Goal: Use online tool/utility: Utilize a website feature to perform a specific function

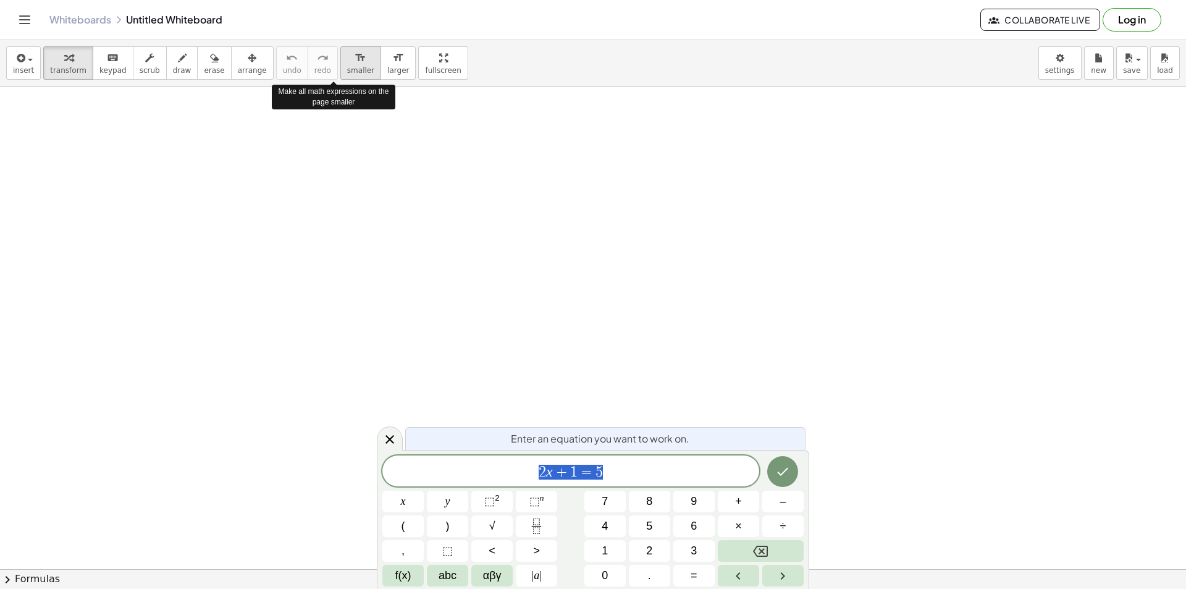
click at [347, 68] on span "smaller" at bounding box center [360, 70] width 27 height 9
drag, startPoint x: 325, startPoint y: 132, endPoint x: 366, endPoint y: 163, distance: 52.0
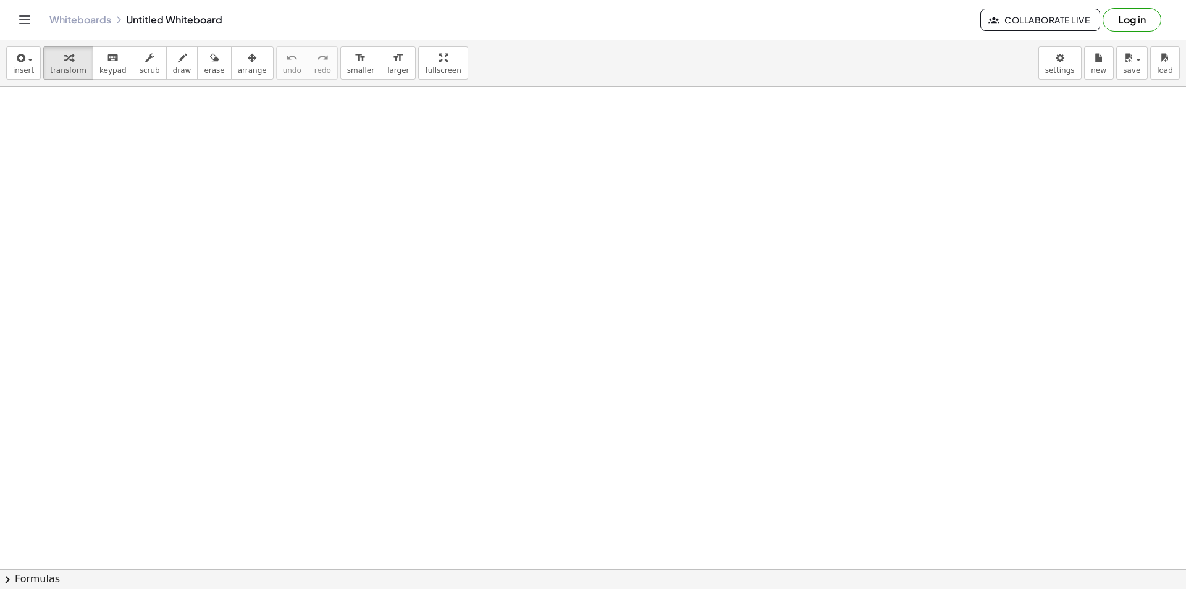
drag, startPoint x: 114, startPoint y: 145, endPoint x: 106, endPoint y: 133, distance: 14.4
click at [104, 72] on span "keypad" at bounding box center [112, 70] width 27 height 9
click at [175, 67] on span "draw" at bounding box center [182, 70] width 19 height 9
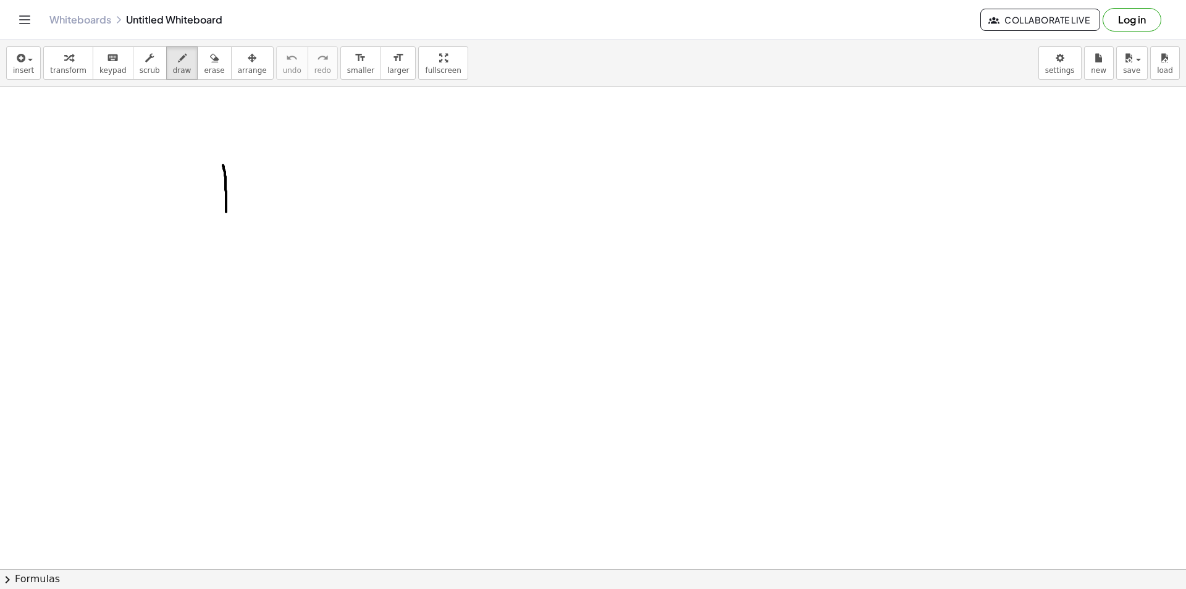
drag, startPoint x: 223, startPoint y: 165, endPoint x: 224, endPoint y: 219, distance: 54.4
click at [204, 68] on span "erase" at bounding box center [214, 70] width 20 height 9
click at [178, 65] on icon "button" at bounding box center [182, 58] width 9 height 15
drag, startPoint x: 156, startPoint y: 114, endPoint x: 229, endPoint y: 161, distance: 86.4
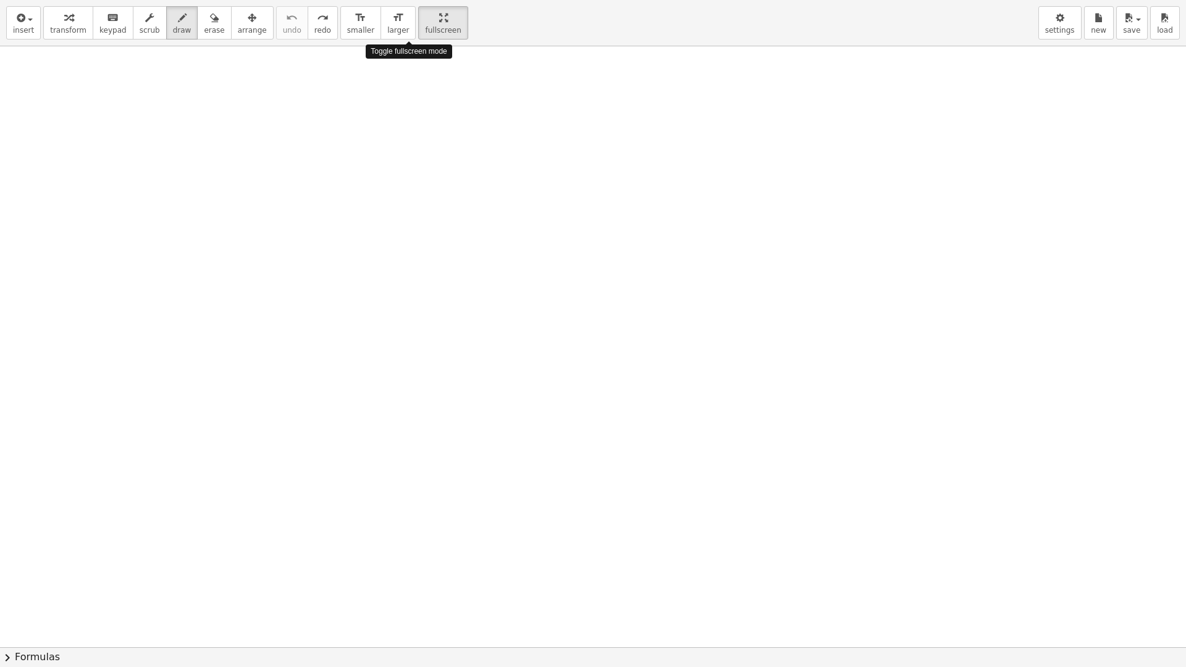
click at [407, 127] on div "insert select one: Math Expression Function Text Youtube Video Graphing Geometr…" at bounding box center [593, 333] width 1186 height 667
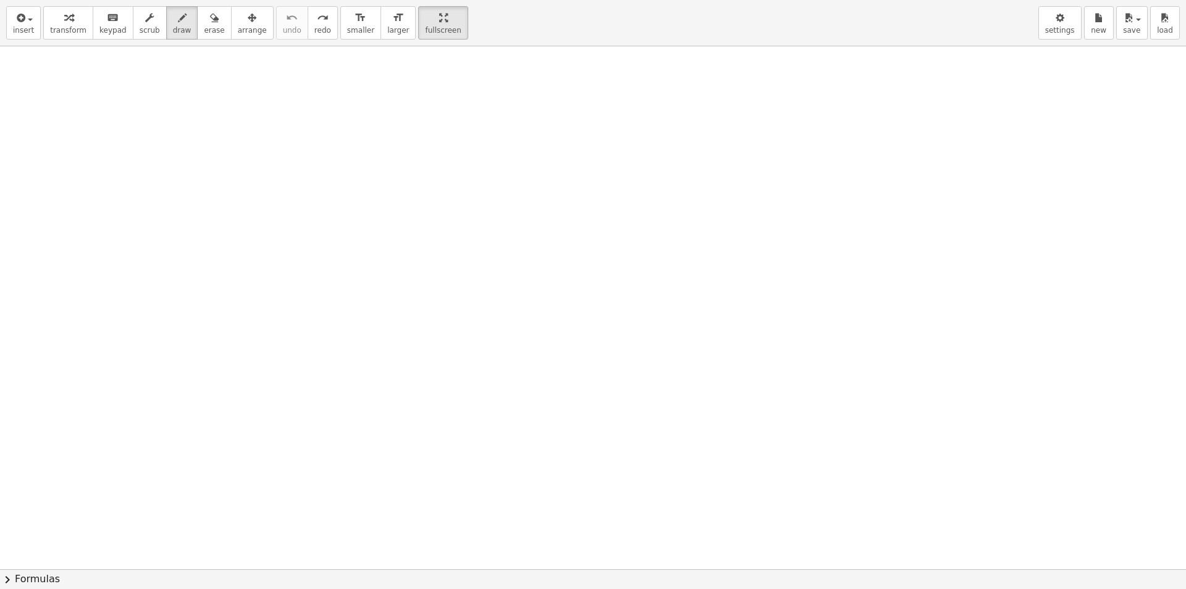
drag, startPoint x: 414, startPoint y: 29, endPoint x: 414, endPoint y: -25, distance: 53.7
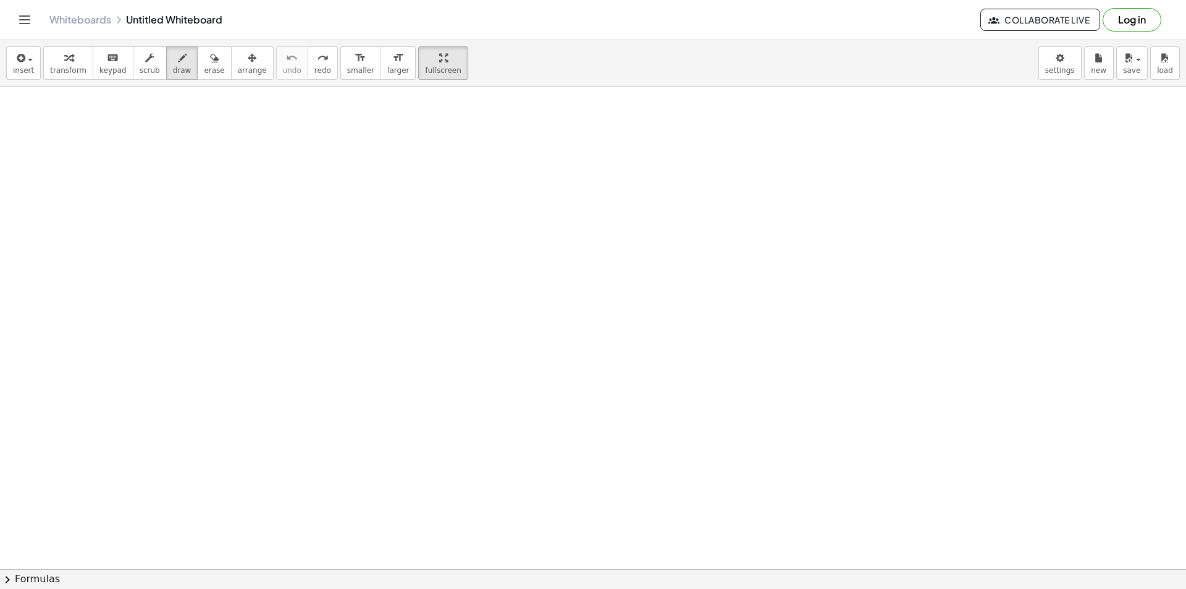
click at [414, 0] on html "Graspable Math Activities Get Started Activity Bank Assigned Work Classes White…" at bounding box center [593, 294] width 1186 height 589
click at [62, 66] on span "transform" at bounding box center [68, 70] width 36 height 9
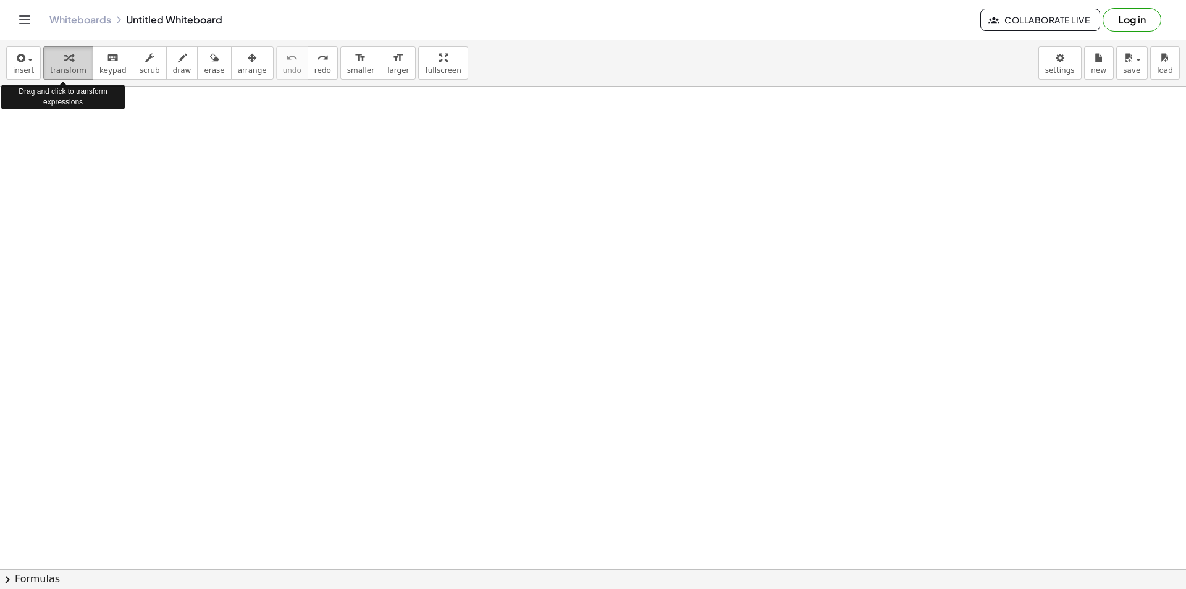
click at [62, 66] on span "transform" at bounding box center [68, 70] width 36 height 9
click at [29, 65] on button "insert" at bounding box center [23, 62] width 35 height 33
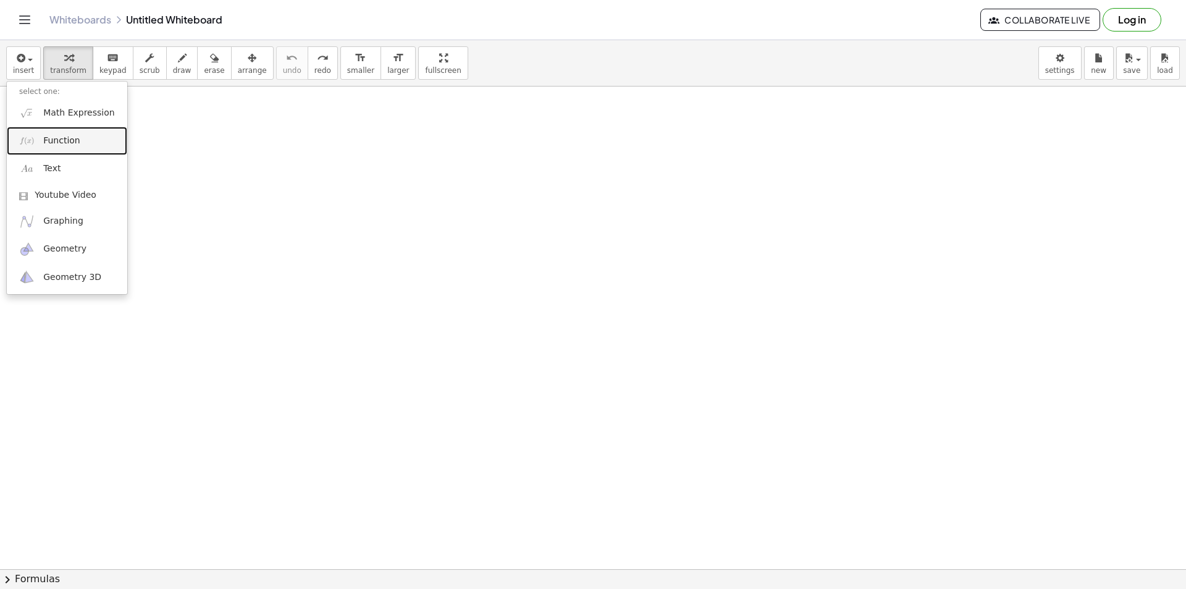
click at [62, 147] on link "Function" at bounding box center [67, 141] width 120 height 28
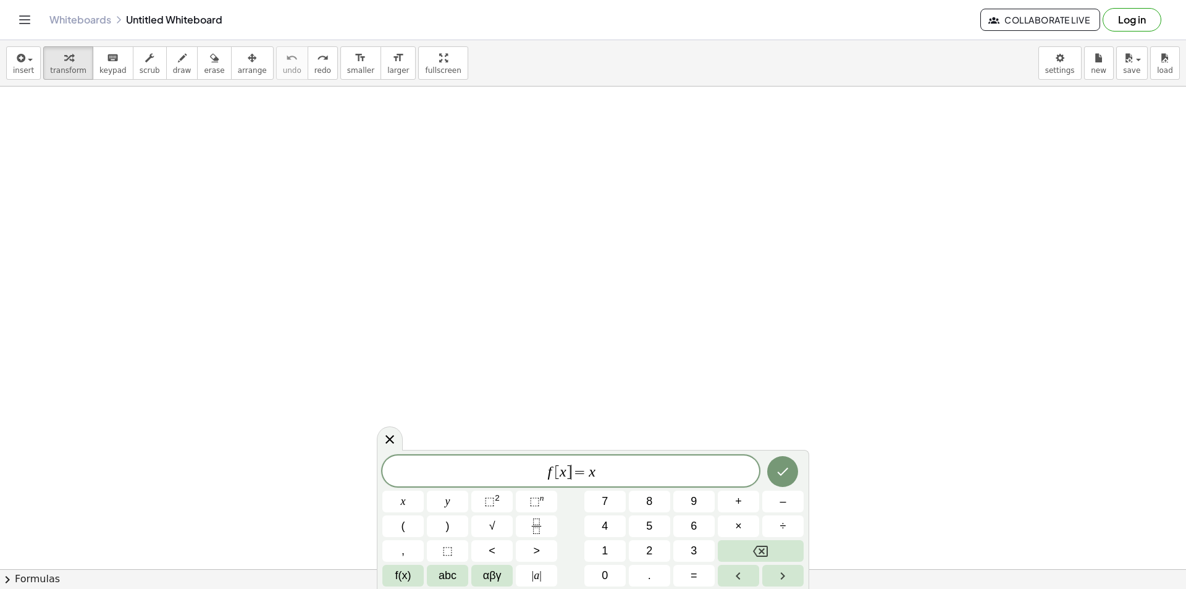
click at [570, 478] on span "f [ x ] ​ = x" at bounding box center [570, 471] width 377 height 17
drag, startPoint x: 600, startPoint y: 478, endPoint x: 520, endPoint y: 479, distance: 79.7
click at [520, 479] on span "f [ x ] = x" at bounding box center [570, 471] width 377 height 17
drag, startPoint x: 566, startPoint y: 475, endPoint x: 498, endPoint y: 366, distance: 128.7
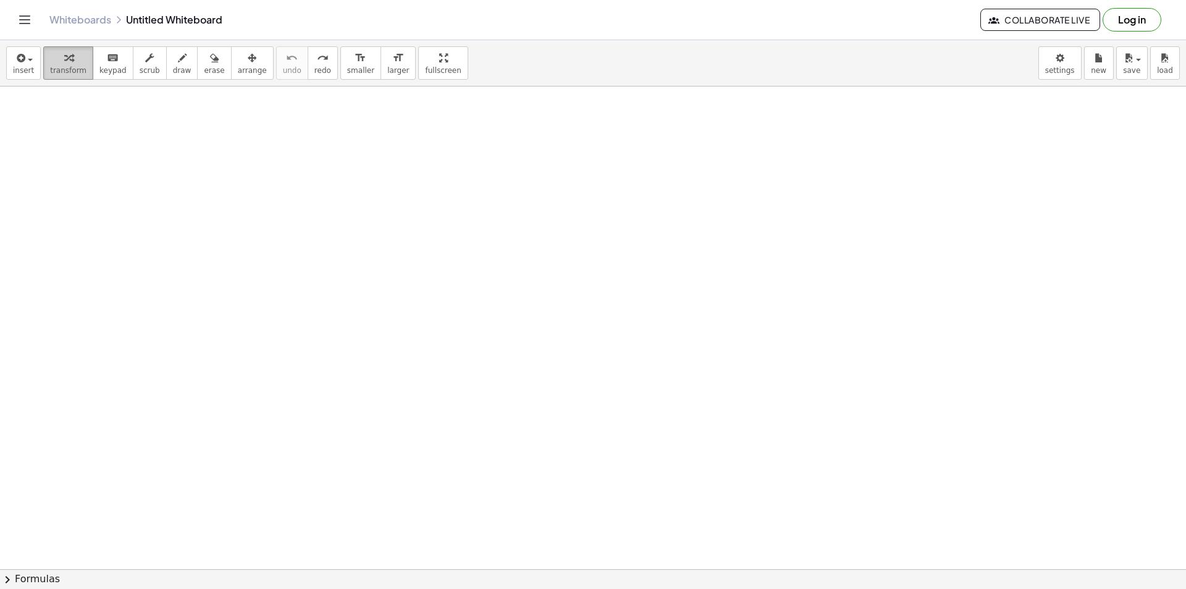
click at [50, 70] on span "transform" at bounding box center [68, 70] width 36 height 9
click at [20, 70] on span "insert" at bounding box center [23, 70] width 21 height 9
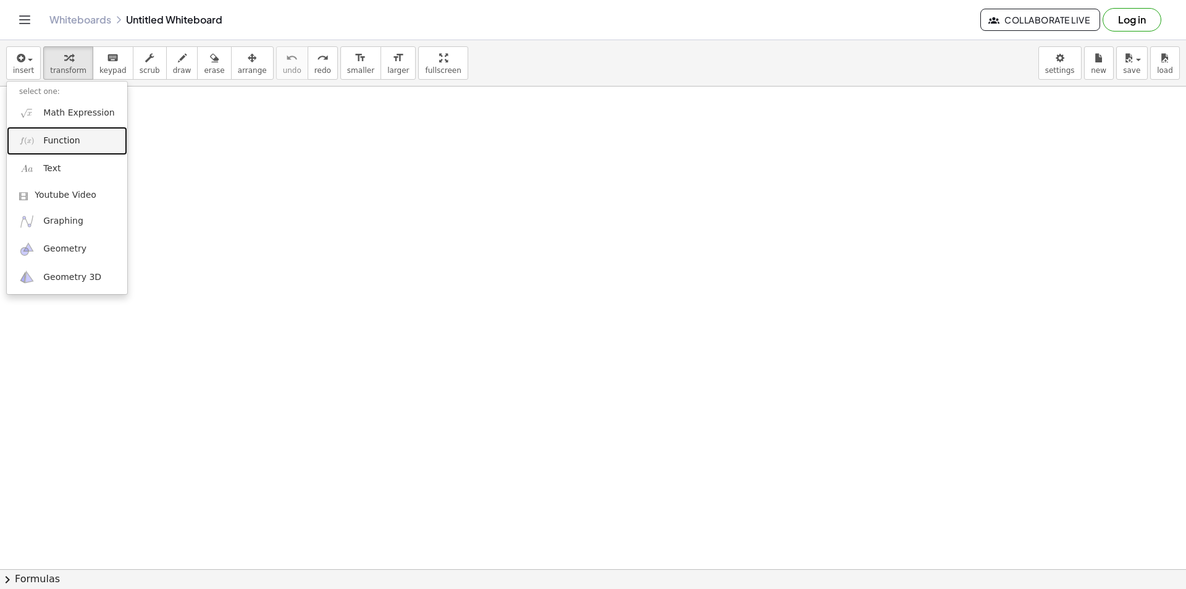
click at [61, 142] on span "Function" at bounding box center [61, 141] width 37 height 12
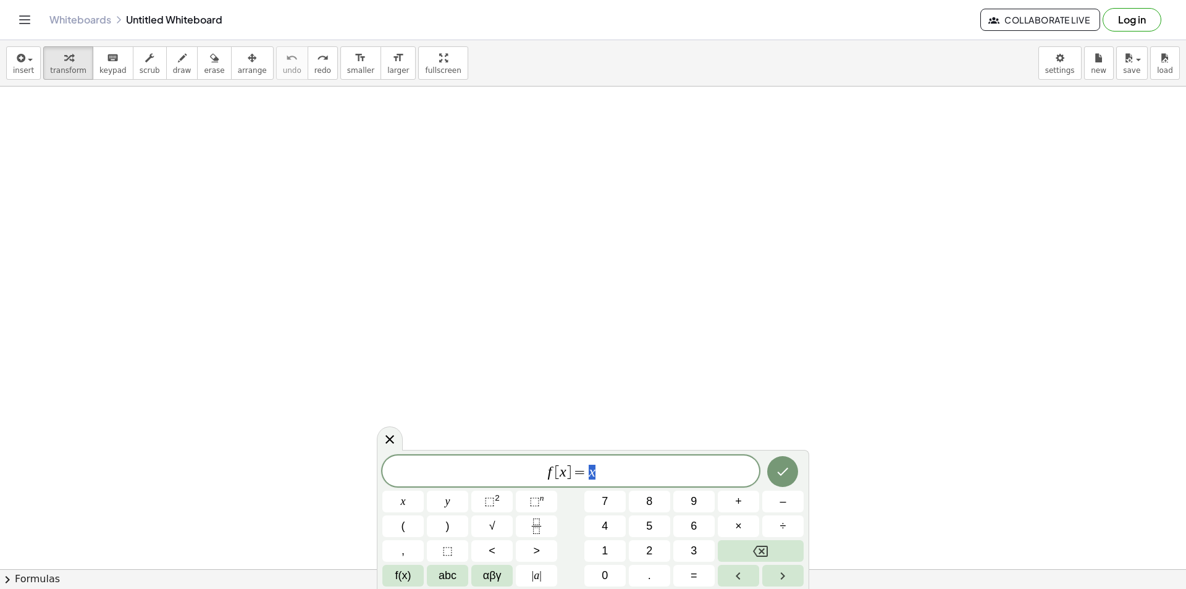
click at [654, 469] on span "f [ x ] = x" at bounding box center [570, 471] width 377 height 17
click at [785, 477] on icon "Done" at bounding box center [782, 471] width 15 height 15
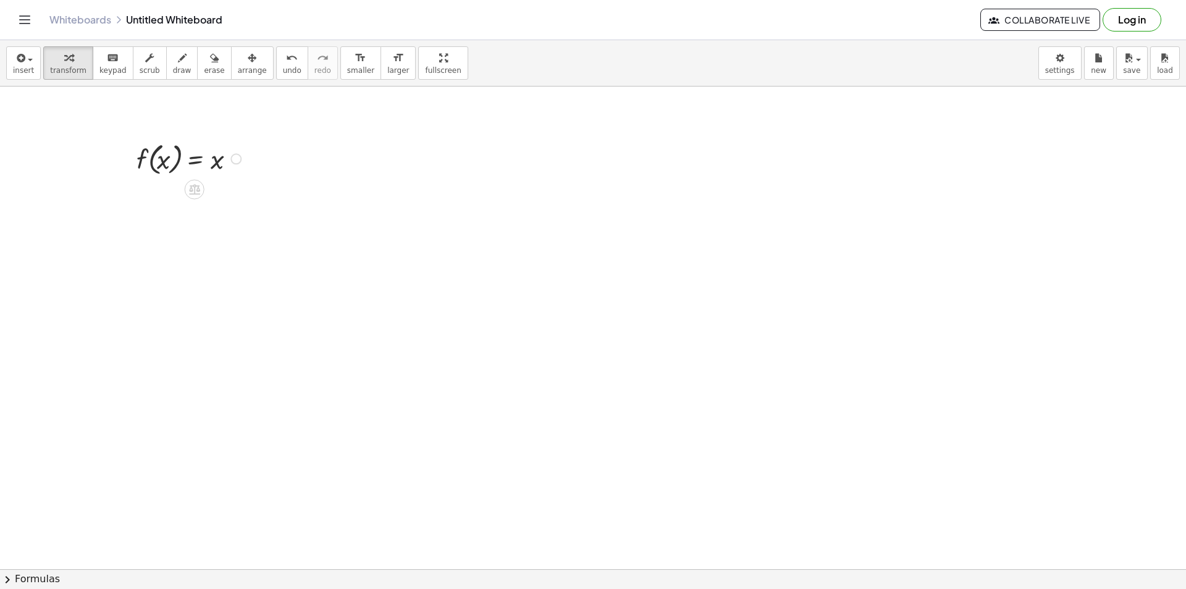
drag, startPoint x: 130, startPoint y: 130, endPoint x: 229, endPoint y: 180, distance: 110.8
click at [30, 63] on div "button" at bounding box center [23, 57] width 21 height 15
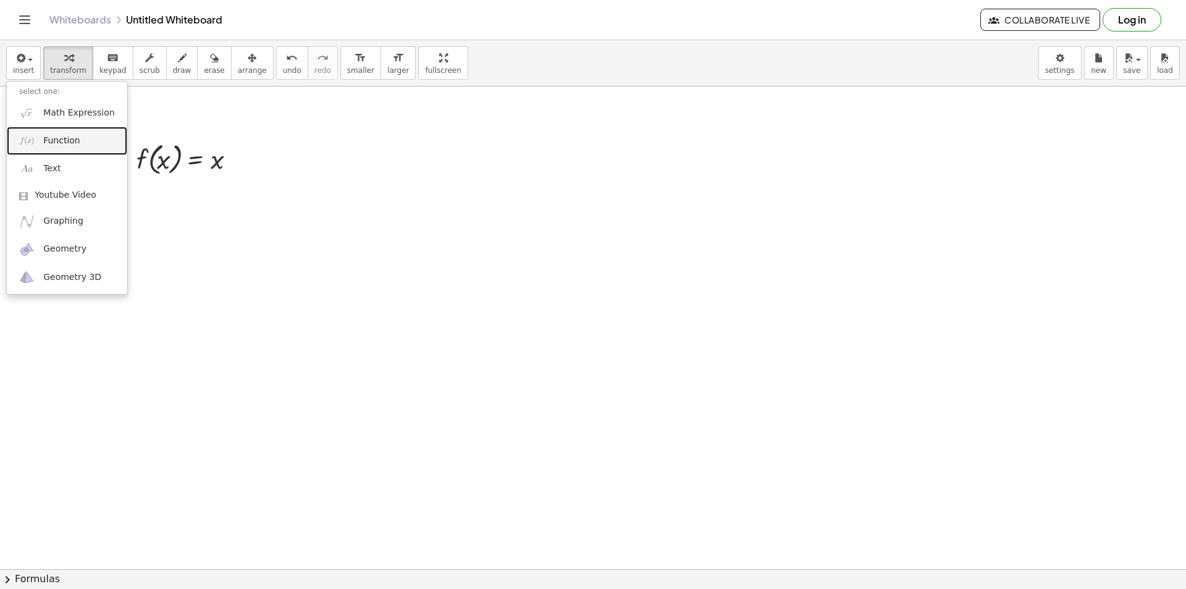
click at [69, 140] on span "Function" at bounding box center [61, 141] width 37 height 12
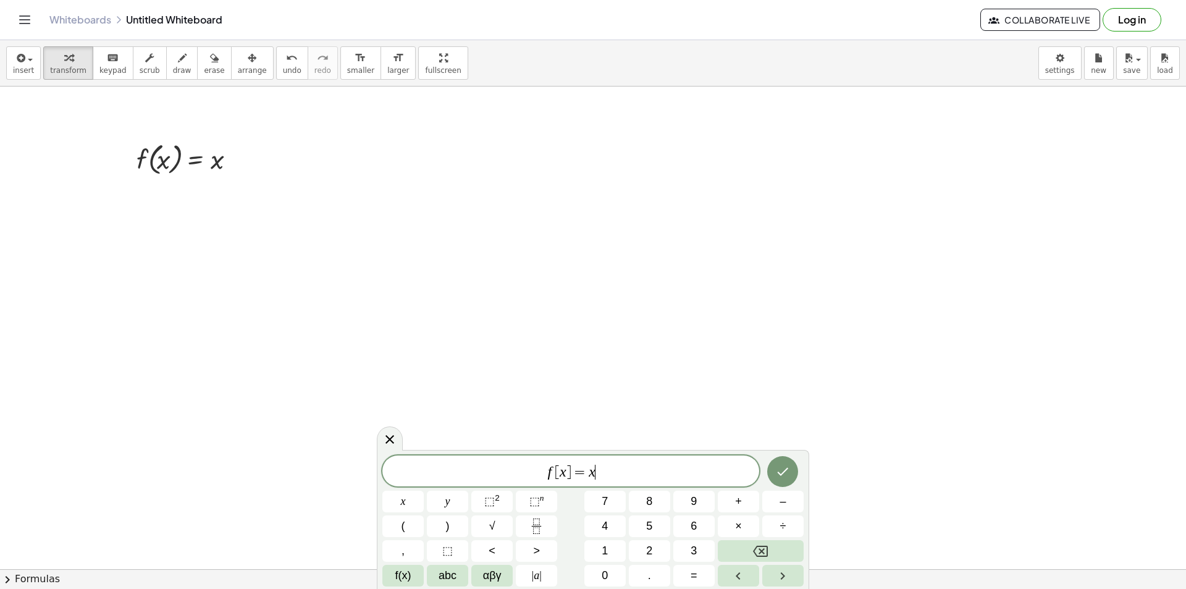
click at [608, 473] on span "f [ x ] = x ​" at bounding box center [570, 471] width 377 height 17
click at [486, 501] on span "⬚" at bounding box center [489, 501] width 11 height 12
click at [735, 507] on span "+" at bounding box center [738, 501] width 7 height 17
click at [692, 545] on span "3" at bounding box center [694, 550] width 6 height 17
click at [408, 506] on button "x" at bounding box center [402, 501] width 41 height 22
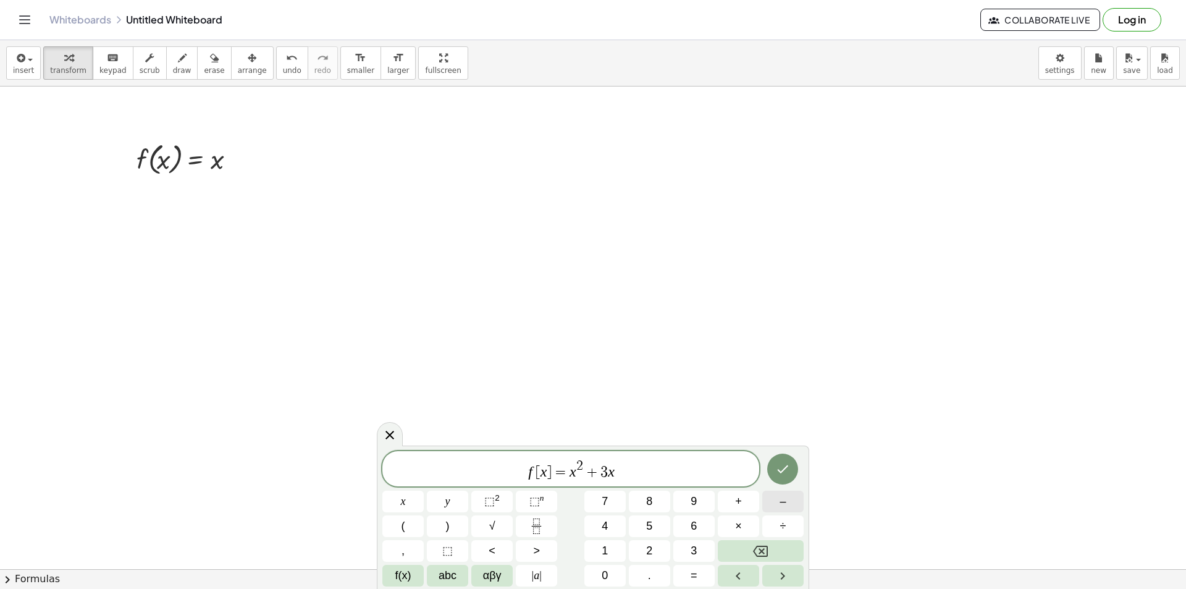
click at [773, 498] on button "–" at bounding box center [782, 501] width 41 height 22
click at [647, 526] on span "5" at bounding box center [649, 526] width 6 height 17
click at [787, 477] on button "Done" at bounding box center [782, 468] width 31 height 31
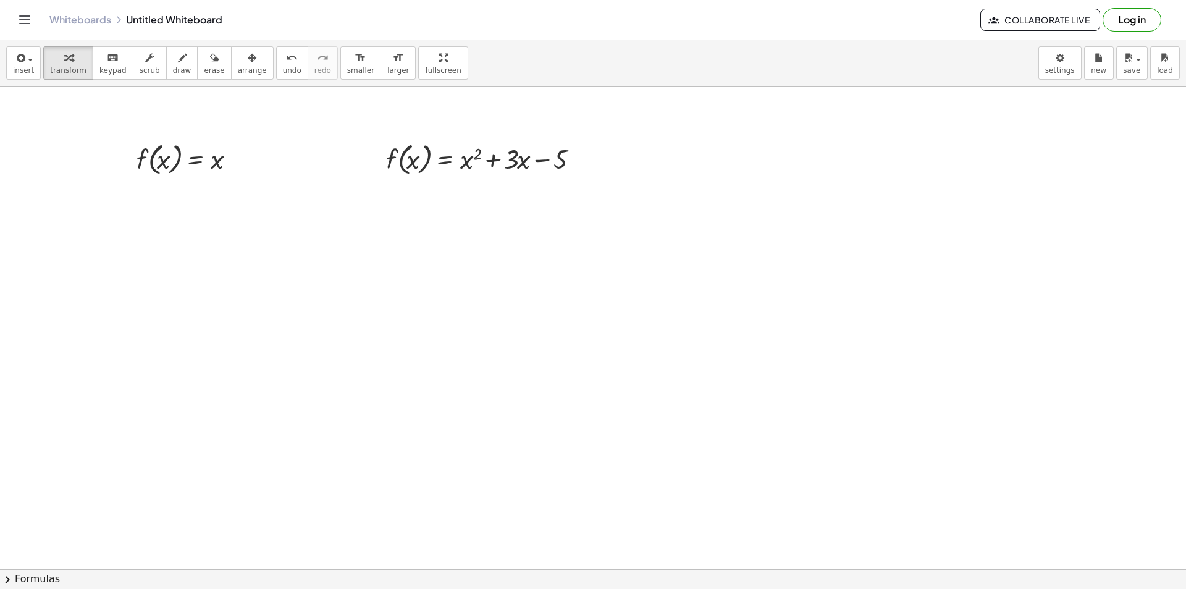
drag, startPoint x: 345, startPoint y: 114, endPoint x: 609, endPoint y: 177, distance: 271.6
click at [448, 188] on icon at bounding box center [444, 189] width 11 height 11
click at [494, 190] on icon at bounding box center [493, 189] width 7 height 2
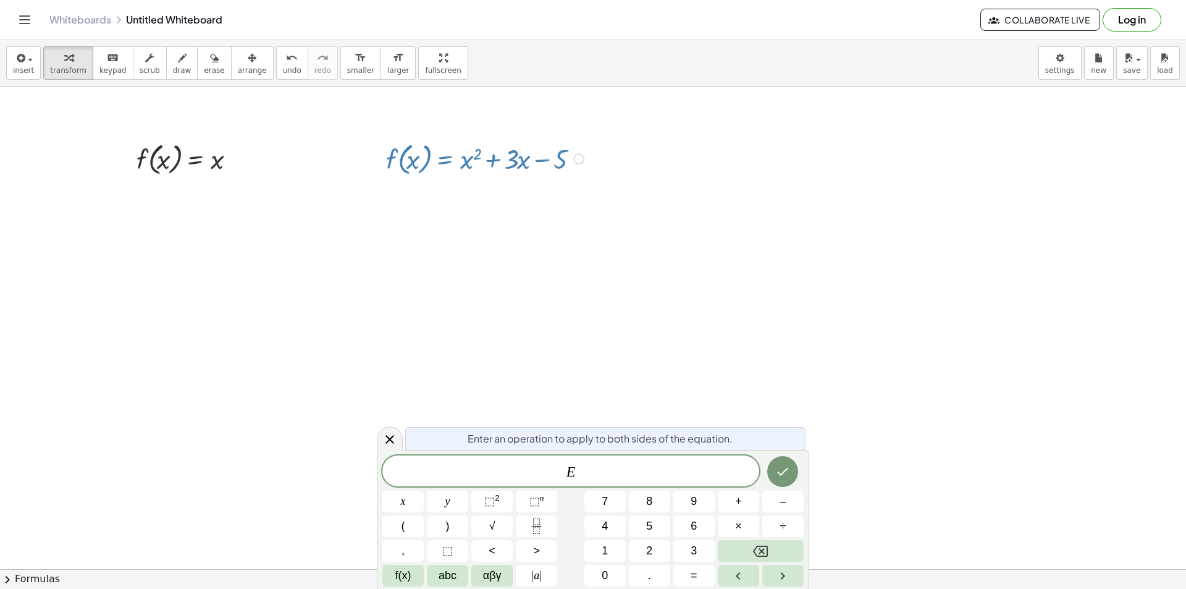
click at [494, 193] on icon at bounding box center [493, 188] width 11 height 11
click at [420, 165] on div at bounding box center [487, 158] width 214 height 40
drag, startPoint x: 445, startPoint y: 159, endPoint x: 555, endPoint y: 183, distance: 112.0
click at [472, 159] on div at bounding box center [487, 158] width 214 height 40
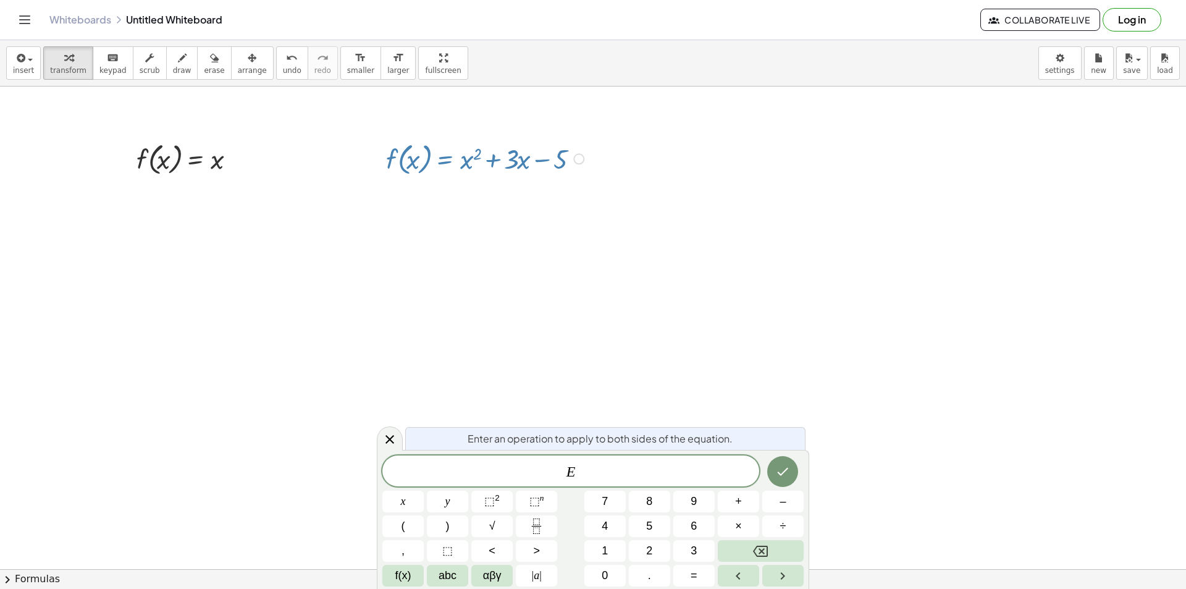
click at [472, 159] on div at bounding box center [487, 158] width 214 height 40
drag, startPoint x: 369, startPoint y: 133, endPoint x: 251, endPoint y: 156, distance: 120.2
click at [198, 154] on div at bounding box center [190, 158] width 121 height 40
click at [185, 165] on div at bounding box center [190, 158] width 121 height 40
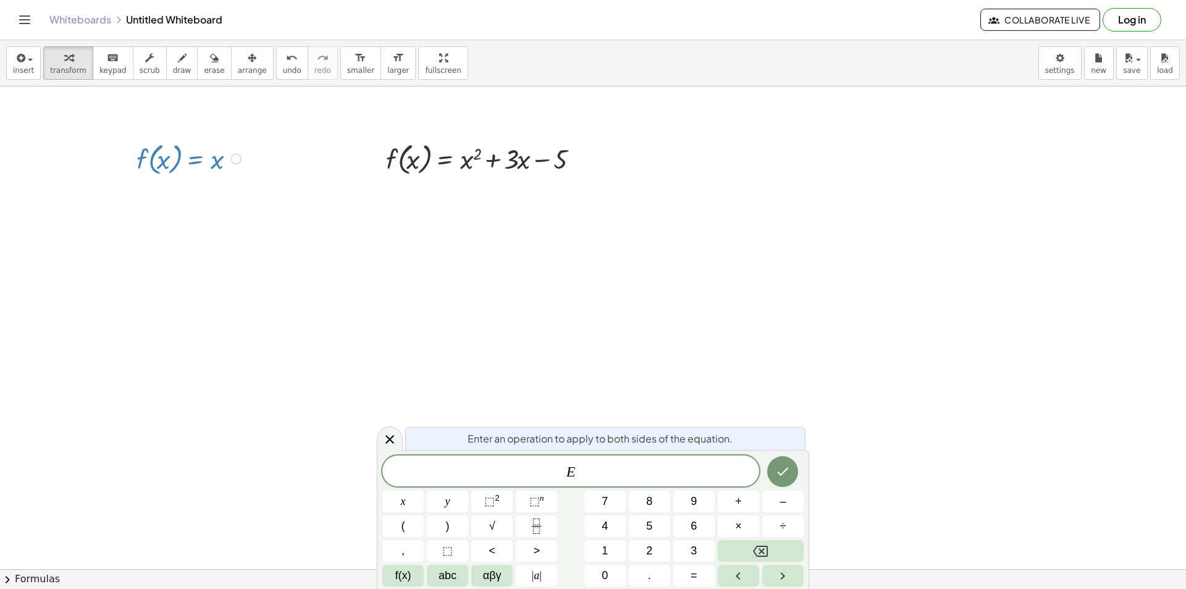
click at [233, 159] on div at bounding box center [235, 158] width 11 height 11
click at [437, 176] on div at bounding box center [487, 158] width 214 height 40
click at [437, 157] on div at bounding box center [487, 158] width 214 height 40
drag, startPoint x: 472, startPoint y: 157, endPoint x: 528, endPoint y: 153, distance: 56.4
click at [476, 157] on div at bounding box center [487, 158] width 214 height 40
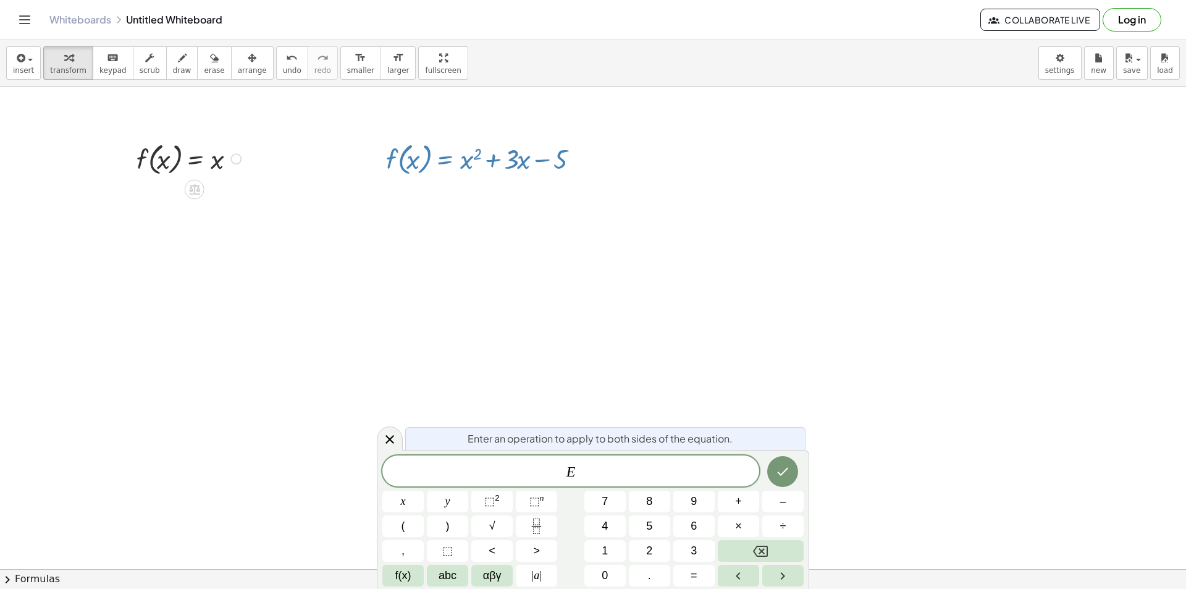
click at [550, 153] on div at bounding box center [487, 158] width 214 height 40
click at [574, 156] on div at bounding box center [487, 158] width 214 height 40
click at [536, 161] on div at bounding box center [487, 158] width 214 height 40
drag, startPoint x: 484, startPoint y: 159, endPoint x: 423, endPoint y: 154, distance: 61.3
click at [482, 159] on div at bounding box center [487, 158] width 214 height 40
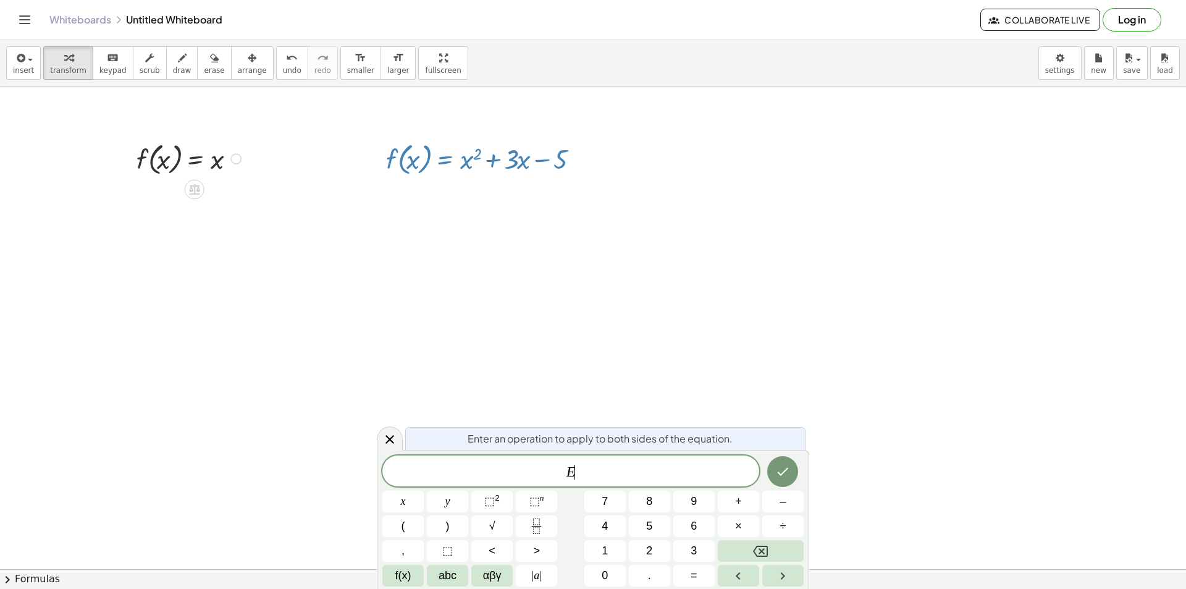
click at [422, 154] on div at bounding box center [487, 158] width 214 height 40
click at [413, 153] on div at bounding box center [487, 158] width 214 height 40
click at [416, 158] on div at bounding box center [487, 158] width 214 height 40
click at [417, 162] on div at bounding box center [487, 158] width 214 height 40
click at [395, 170] on div at bounding box center [487, 158] width 214 height 40
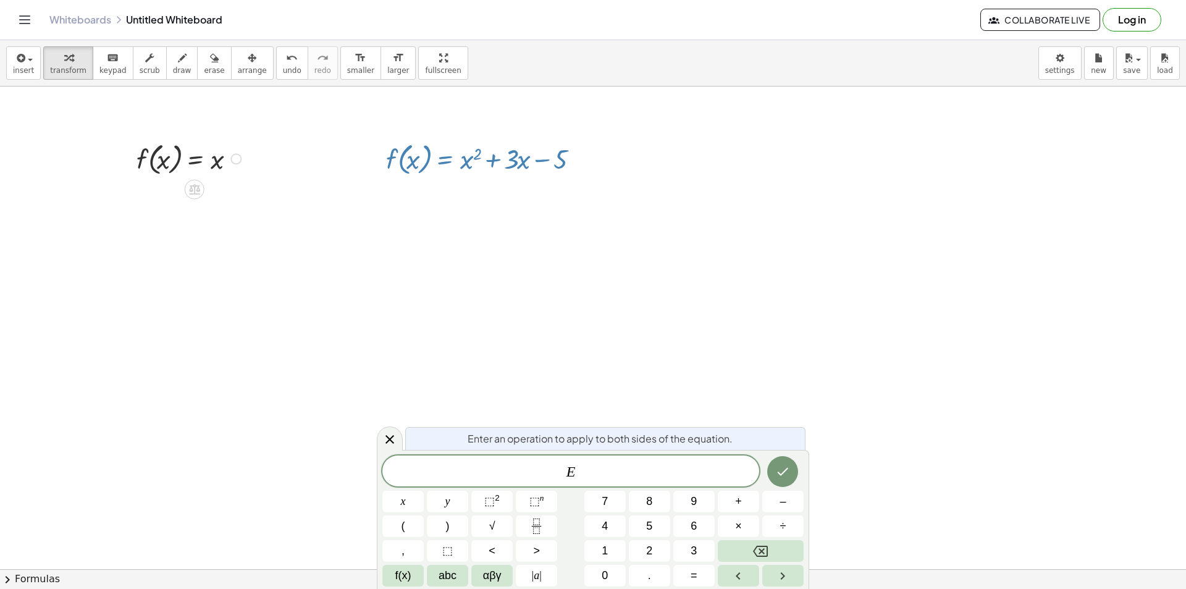
drag, startPoint x: 397, startPoint y: 154, endPoint x: 450, endPoint y: 151, distance: 52.6
click at [400, 153] on div at bounding box center [487, 158] width 214 height 40
drag, startPoint x: 450, startPoint y: 151, endPoint x: 461, endPoint y: 154, distance: 11.5
click at [453, 152] on div at bounding box center [487, 158] width 214 height 40
drag, startPoint x: 471, startPoint y: 156, endPoint x: 491, endPoint y: 158, distance: 19.8
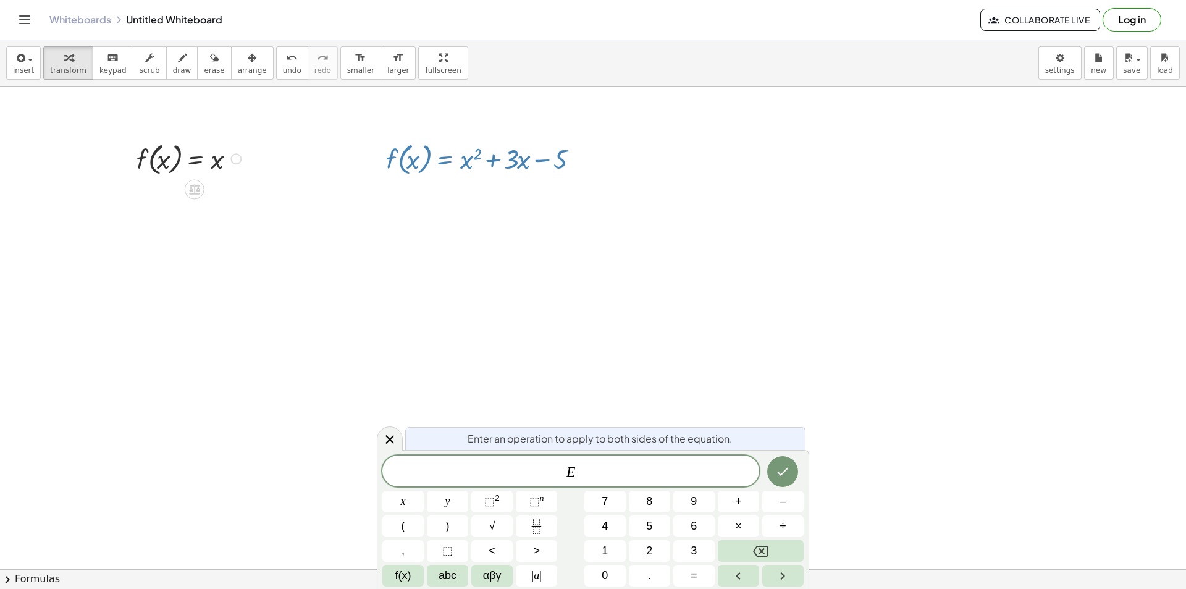
click at [475, 157] on div at bounding box center [487, 158] width 214 height 40
drag, startPoint x: 491, startPoint y: 158, endPoint x: 513, endPoint y: 158, distance: 22.2
click at [497, 158] on div at bounding box center [487, 158] width 214 height 40
click at [514, 158] on div at bounding box center [487, 158] width 214 height 40
click at [435, 169] on div at bounding box center [487, 158] width 214 height 40
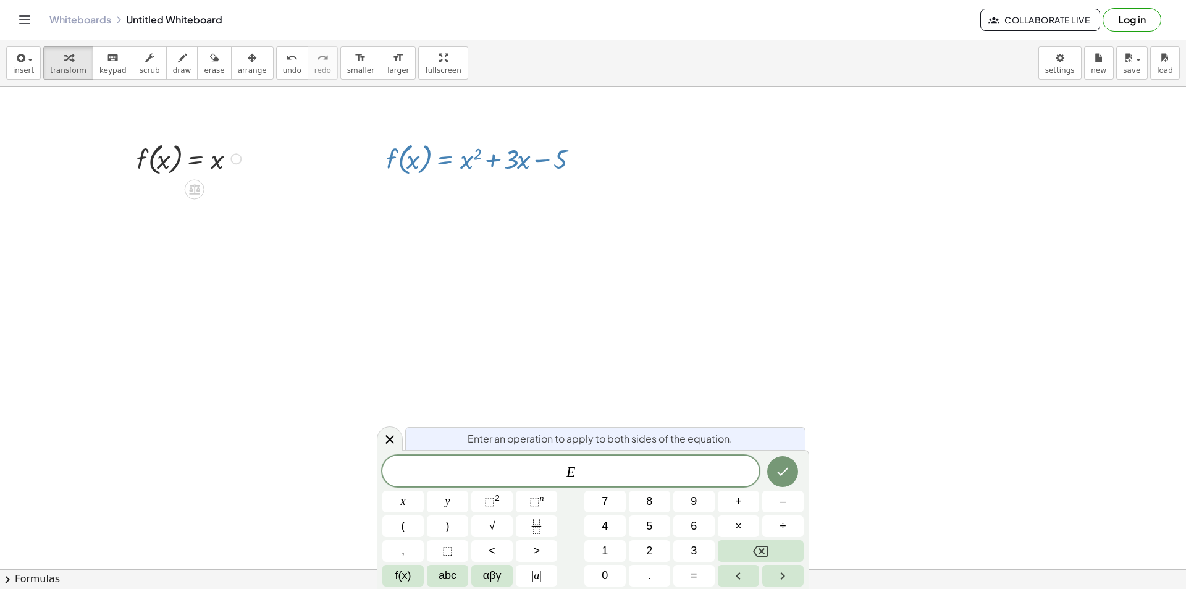
click at [416, 169] on div at bounding box center [487, 158] width 214 height 40
drag, startPoint x: 441, startPoint y: 209, endPoint x: 434, endPoint y: 179, distance: 31.0
drag, startPoint x: 466, startPoint y: 165, endPoint x: 610, endPoint y: 221, distance: 154.5
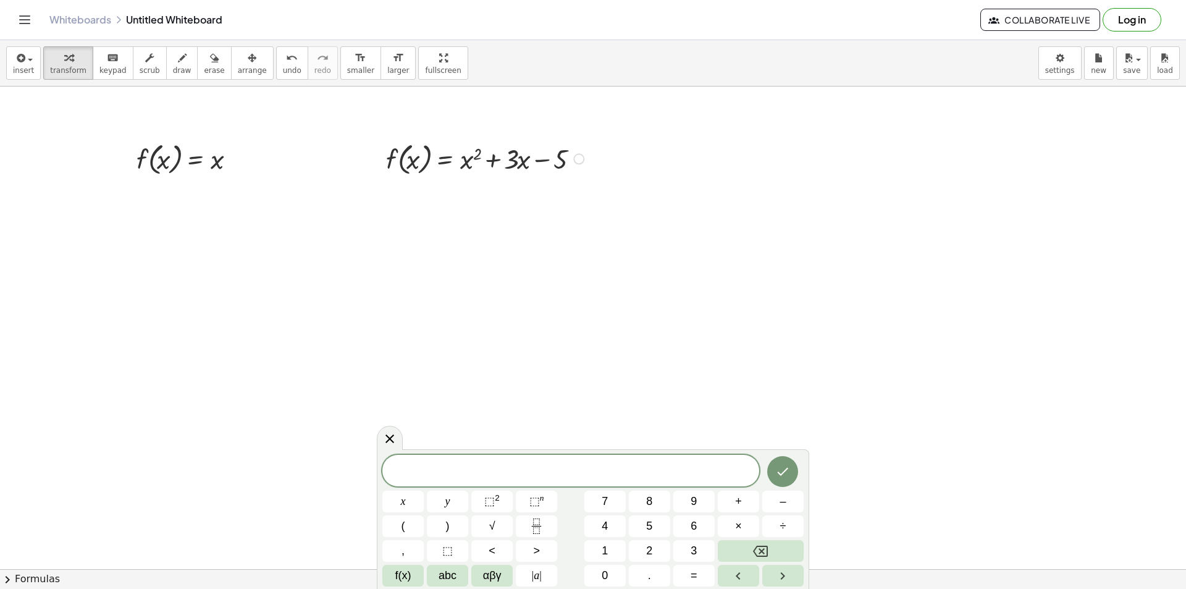
click at [444, 191] on icon at bounding box center [444, 189] width 11 height 11
click at [576, 162] on div at bounding box center [578, 158] width 11 height 11
click at [625, 142] on span "Transform line" at bounding box center [631, 140] width 55 height 10
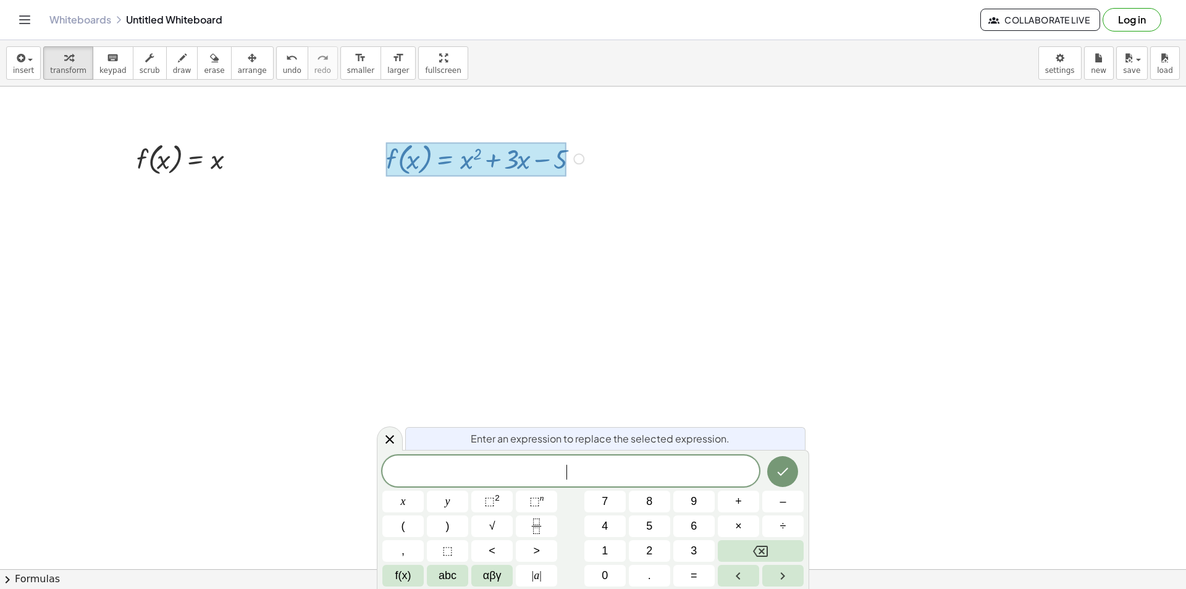
drag, startPoint x: 481, startPoint y: 160, endPoint x: 527, endPoint y: 190, distance: 55.3
click at [580, 161] on div "Fix a mistake Transform line Copy line as LaTeX Copy derivation as LaTeX Expand…" at bounding box center [578, 158] width 11 height 11
click at [633, 200] on span "Expand new lines: On" at bounding box center [646, 195] width 84 height 10
click at [579, 159] on div "Fix a mistake Transform line Copy line as LaTeX Copy derivation as LaTeX Expand…" at bounding box center [578, 158] width 11 height 11
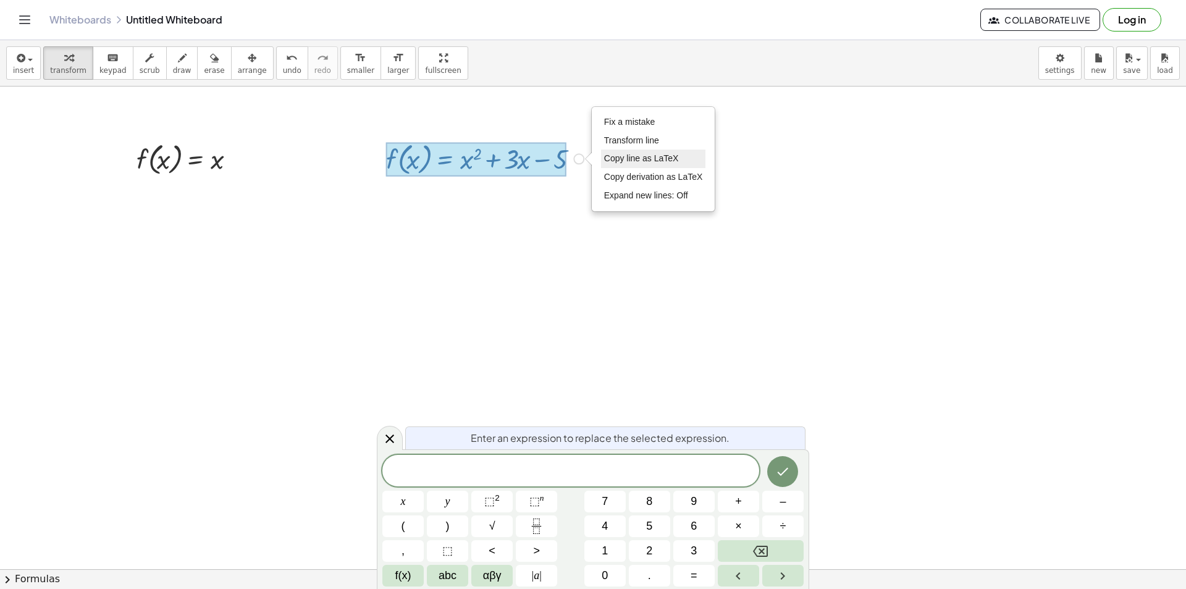
click at [626, 165] on li "Copy line as LaTeX" at bounding box center [653, 158] width 105 height 19
drag, startPoint x: 505, startPoint y: 165, endPoint x: 535, endPoint y: 170, distance: 30.2
click at [444, 159] on div "f ( , x ) = + x 2 + · 3 · x − 5" at bounding box center [444, 159] width 0 height 0
drag, startPoint x: 495, startPoint y: 163, endPoint x: 509, endPoint y: 208, distance: 46.5
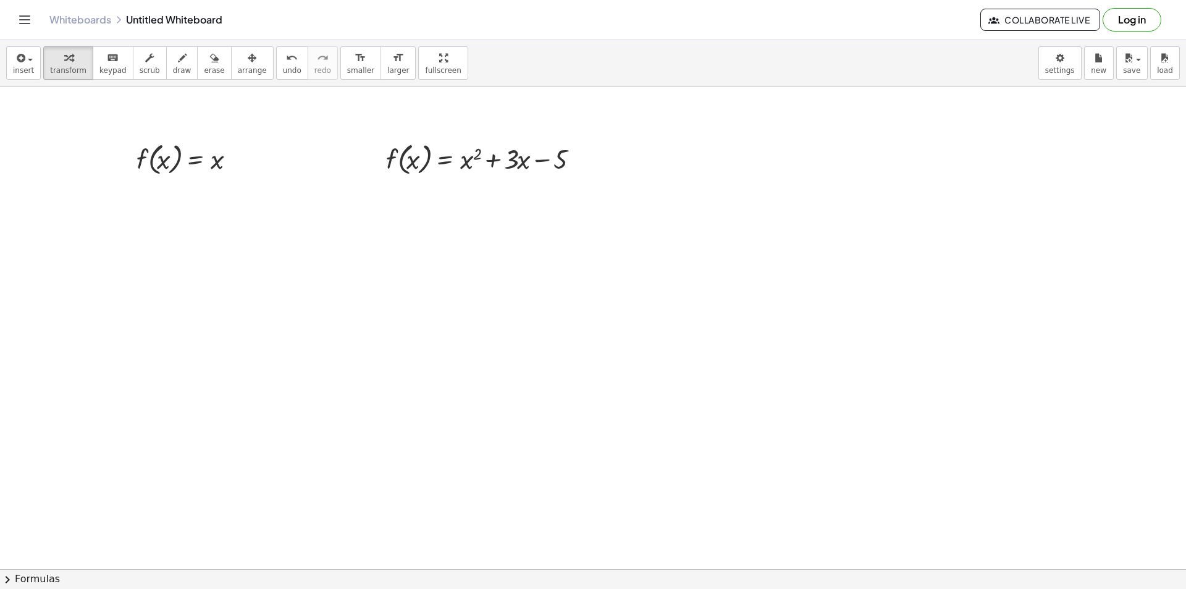
drag, startPoint x: 389, startPoint y: 226, endPoint x: 447, endPoint y: 261, distance: 67.1
drag, startPoint x: 441, startPoint y: 258, endPoint x: 361, endPoint y: 305, distance: 92.8
drag, startPoint x: 352, startPoint y: 138, endPoint x: 628, endPoint y: 218, distance: 287.4
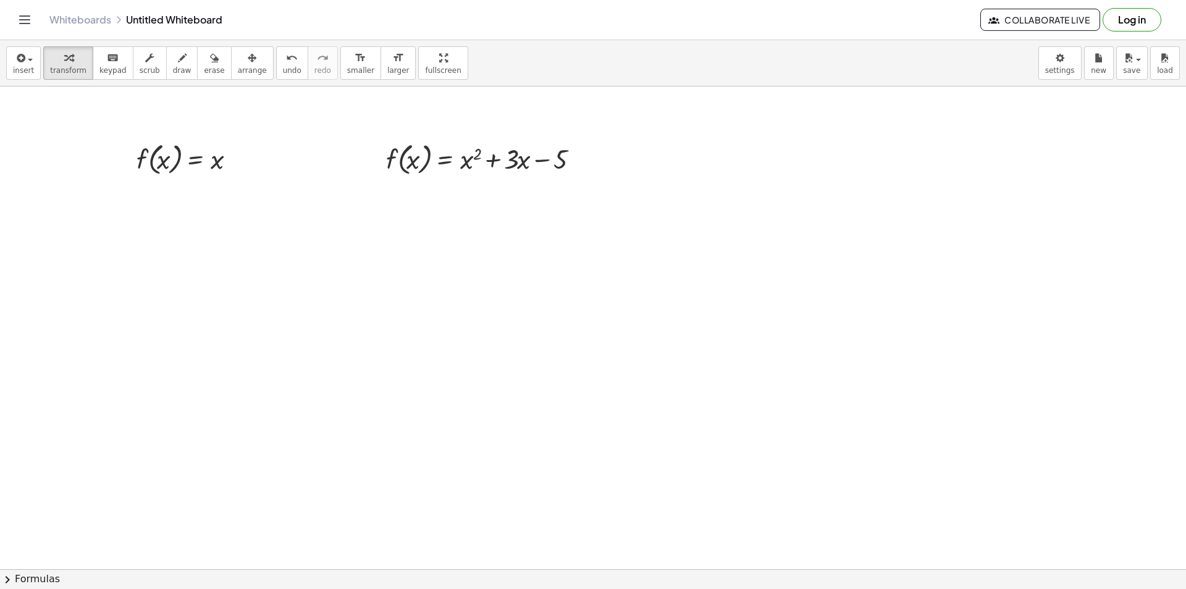
click at [448, 195] on icon at bounding box center [443, 189] width 13 height 13
click at [491, 190] on icon at bounding box center [493, 188] width 11 height 11
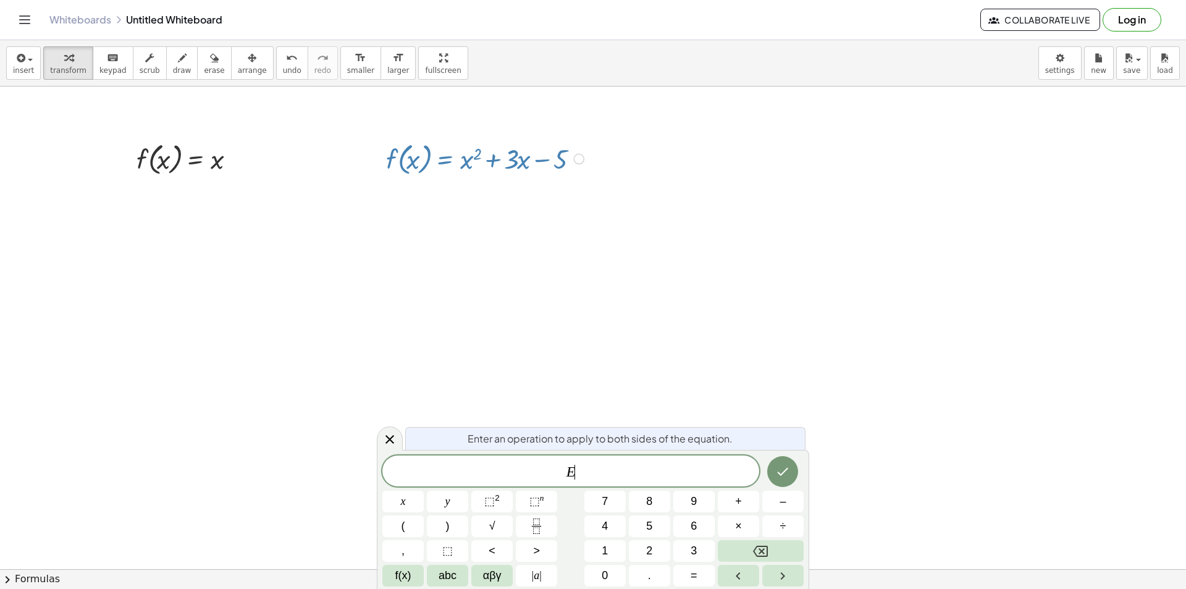
drag, startPoint x: 364, startPoint y: 161, endPoint x: 463, endPoint y: 170, distance: 99.2
click at [463, 170] on div at bounding box center [487, 158] width 214 height 40
click at [464, 165] on div at bounding box center [487, 158] width 214 height 40
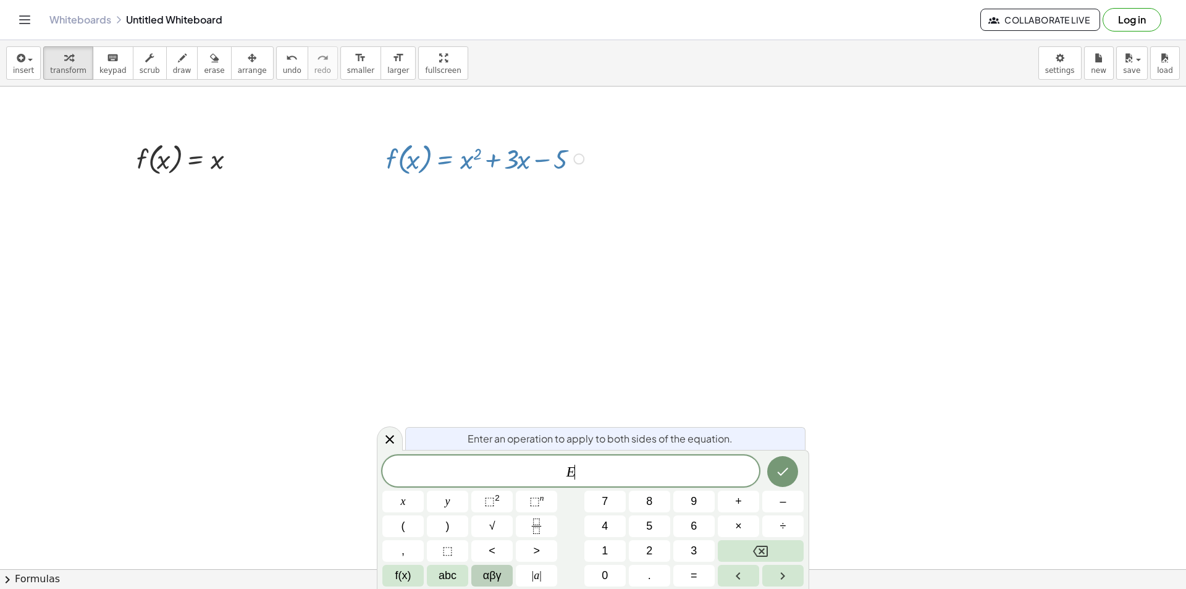
click at [508, 578] on button "αβγ" at bounding box center [491, 576] width 41 height 22
click at [718, 577] on icon "Backspace" at bounding box center [716, 575] width 15 height 15
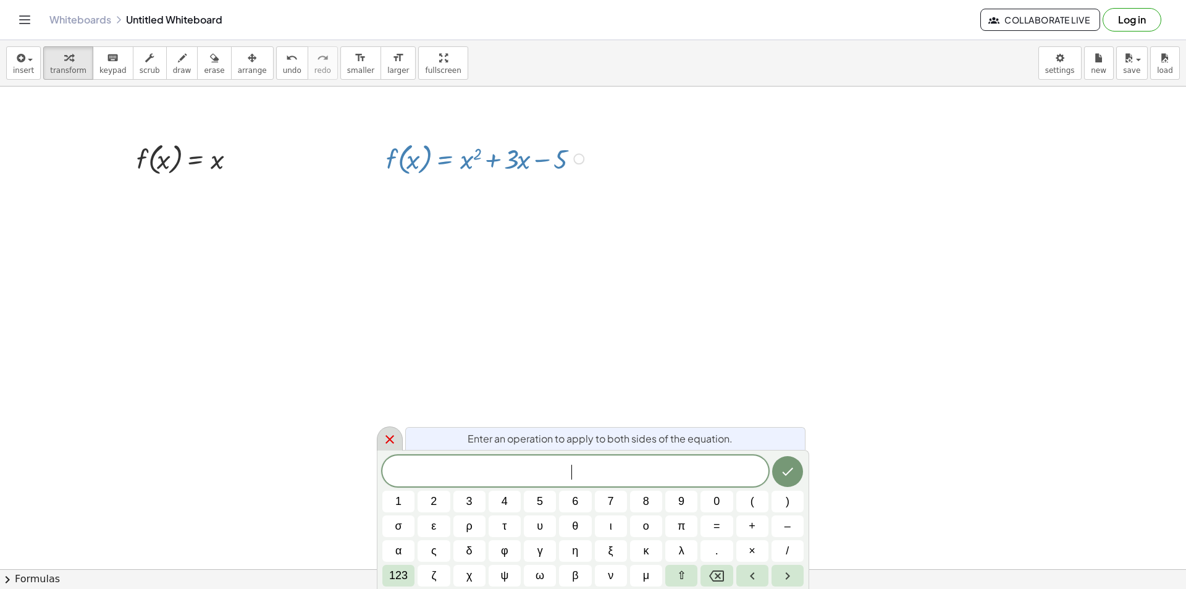
click at [389, 441] on icon at bounding box center [389, 439] width 9 height 9
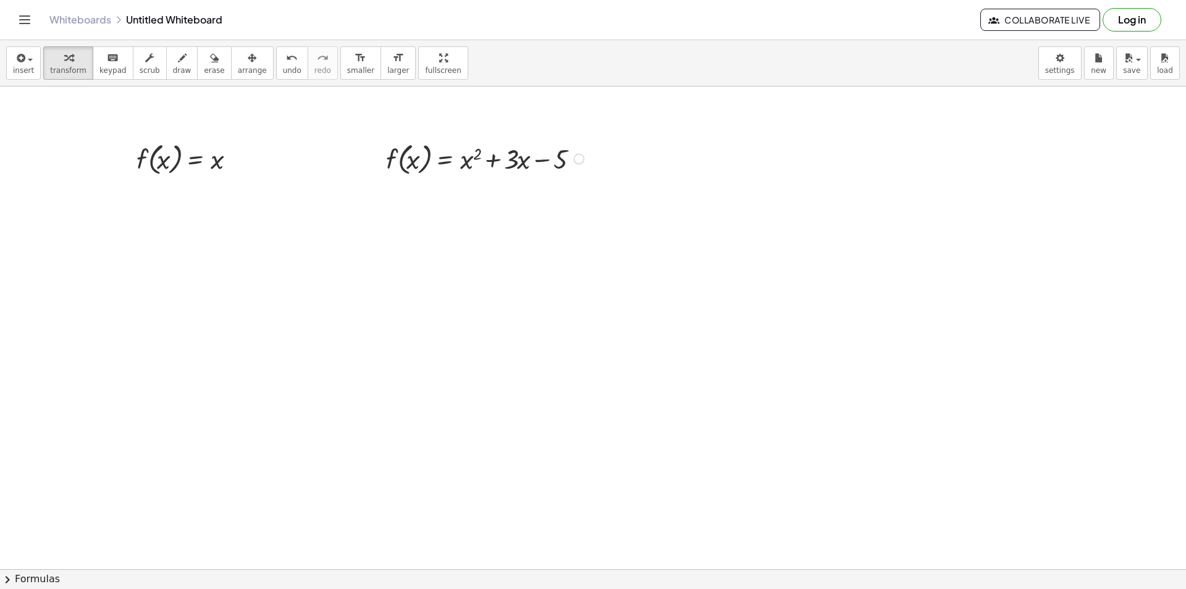
click at [481, 151] on div at bounding box center [487, 158] width 214 height 40
click at [465, 162] on div at bounding box center [487, 158] width 214 height 40
